Goal: Book appointment/travel/reservation

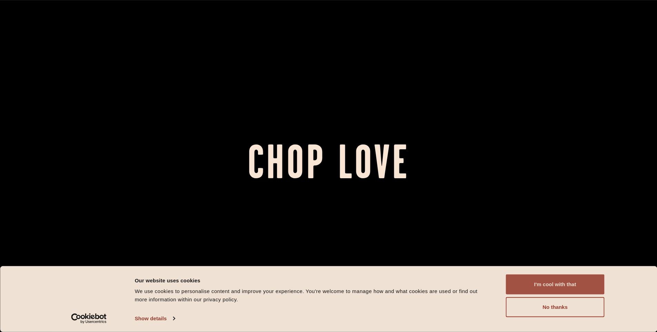
click at [581, 288] on button "I'm cool with that" at bounding box center [555, 284] width 99 height 20
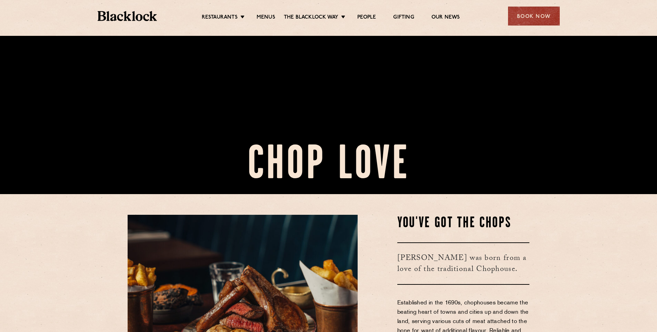
scroll to position [276, 0]
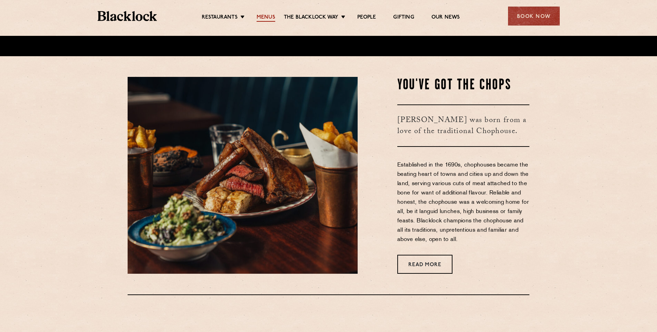
click at [268, 14] on link "Menus" at bounding box center [266, 18] width 19 height 8
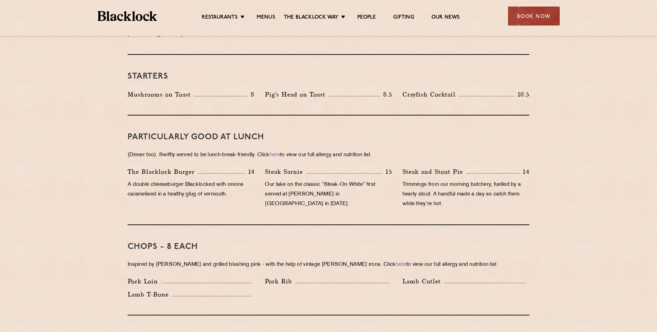
scroll to position [310, 0]
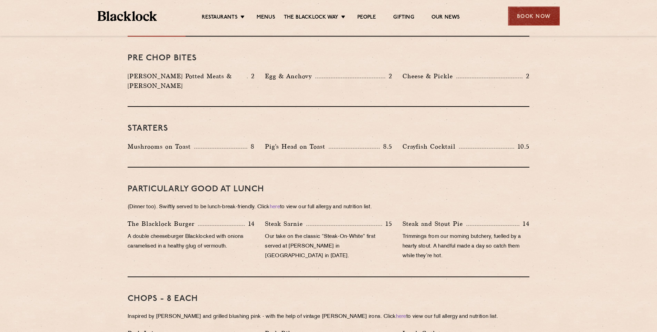
click at [544, 13] on div "Book Now" at bounding box center [534, 16] width 52 height 19
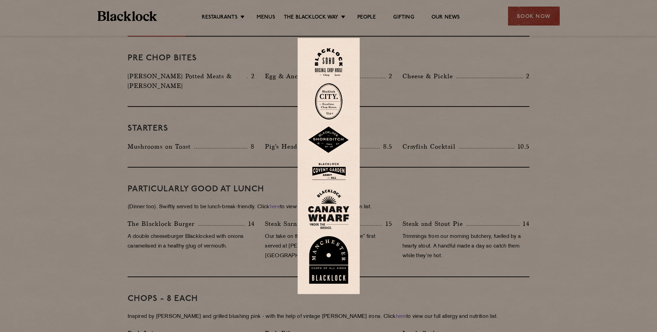
click at [324, 141] on img at bounding box center [328, 140] width 41 height 27
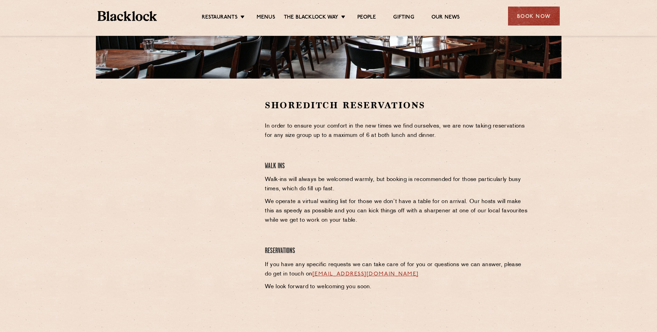
scroll to position [172, 0]
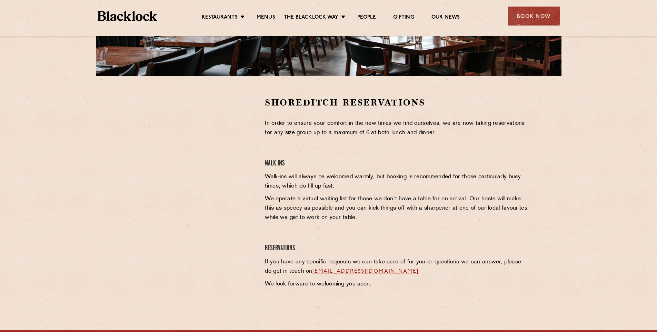
click at [263, 13] on ul "Restaurants [GEOGRAPHIC_DATA] [GEOGRAPHIC_DATA] [GEOGRAPHIC_DATA] [GEOGRAPHIC_D…" at bounding box center [330, 16] width 347 height 11
click at [264, 16] on link "Menus" at bounding box center [266, 18] width 19 height 8
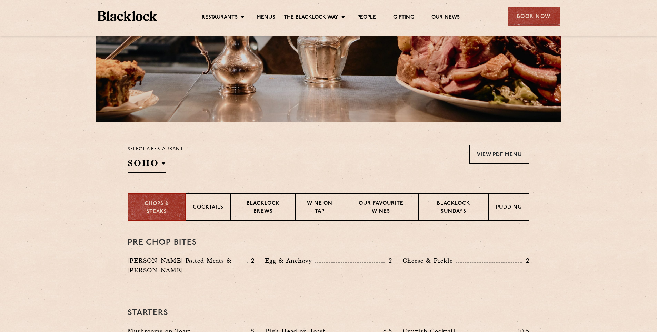
scroll to position [138, 0]
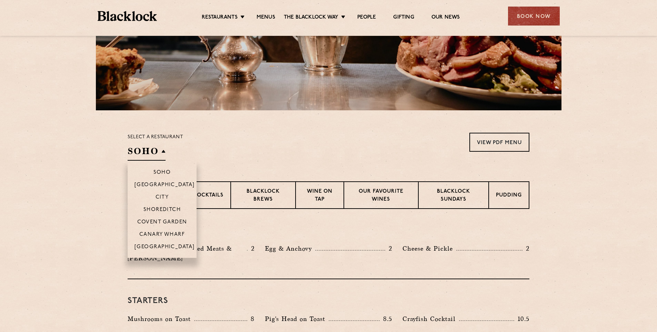
click at [148, 148] on h2 "SOHO" at bounding box center [147, 153] width 38 height 16
click at [165, 206] on li "Shoreditch" at bounding box center [162, 209] width 69 height 12
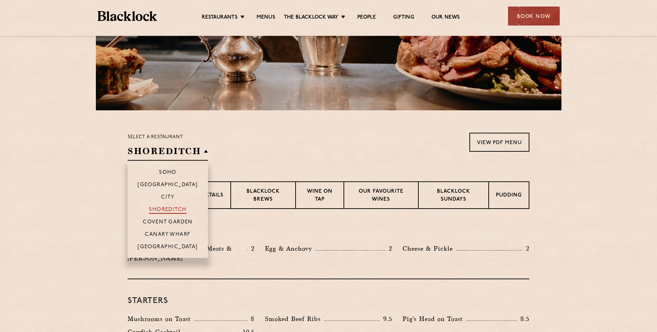
click at [166, 209] on p "Shoreditch" at bounding box center [168, 210] width 38 height 7
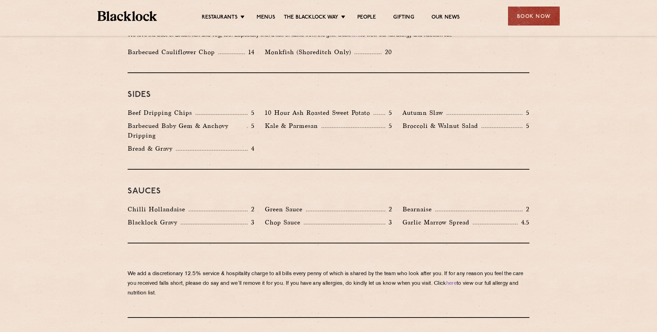
scroll to position [1168, 0]
